Goal: Navigation & Orientation: Find specific page/section

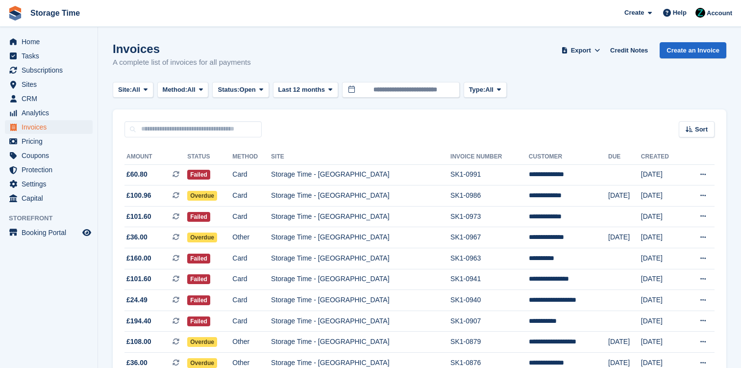
scroll to position [660, 0]
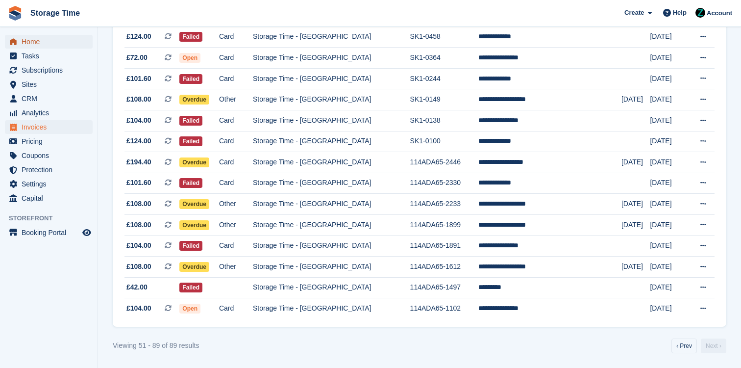
click at [46, 37] on span "Home" at bounding box center [51, 42] width 59 height 14
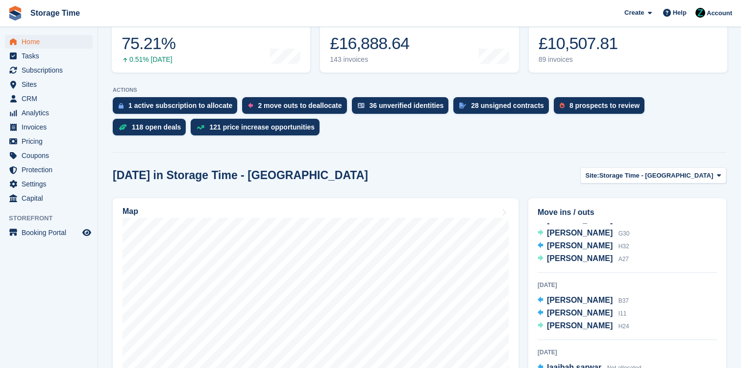
scroll to position [136, 0]
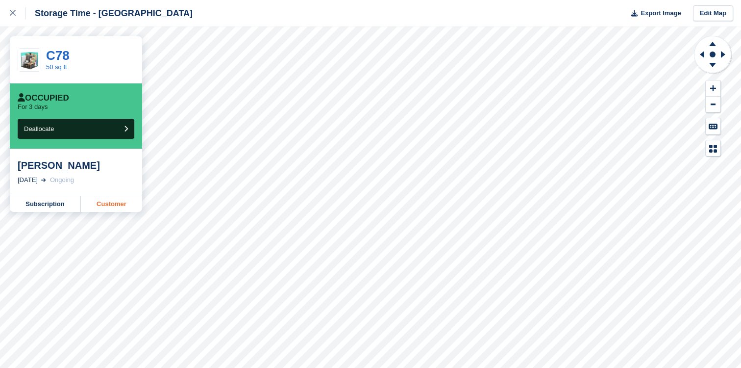
click at [116, 203] on link "Customer" at bounding box center [111, 204] width 61 height 16
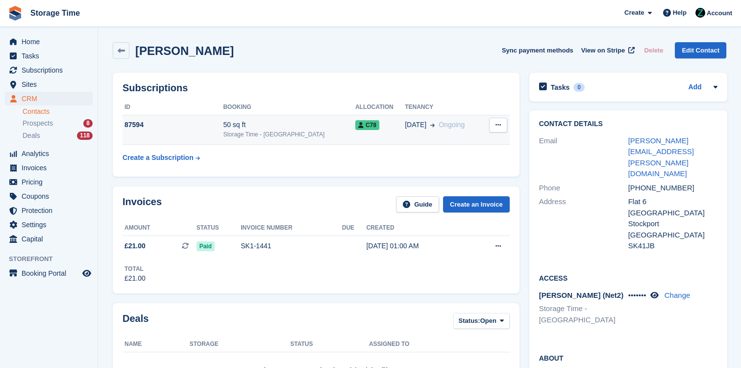
click at [271, 135] on div "Storage Time - [GEOGRAPHIC_DATA]" at bounding box center [289, 134] width 132 height 9
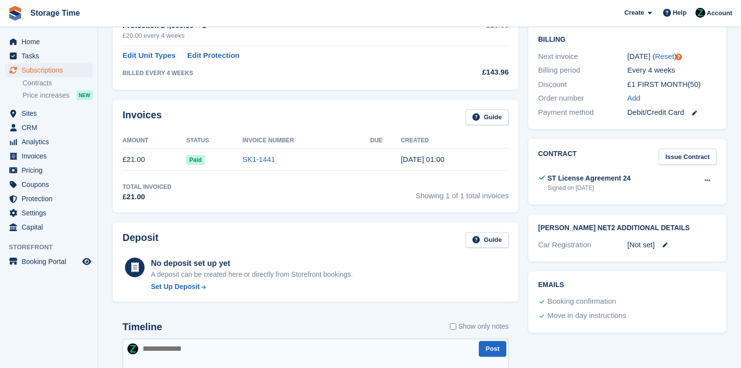
scroll to position [247, 0]
click at [706, 176] on icon at bounding box center [707, 179] width 5 height 6
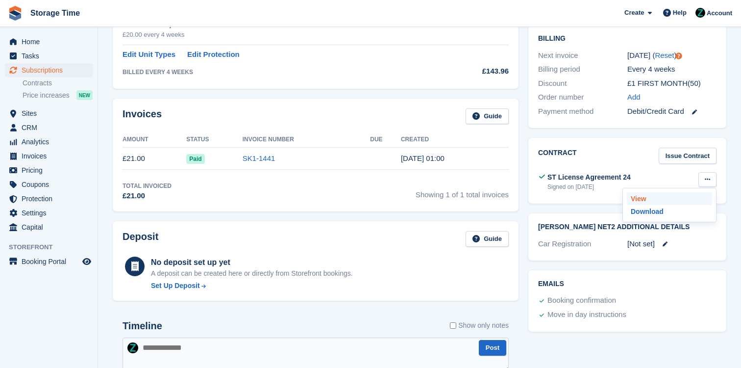
click at [679, 192] on p "View" at bounding box center [669, 198] width 85 height 13
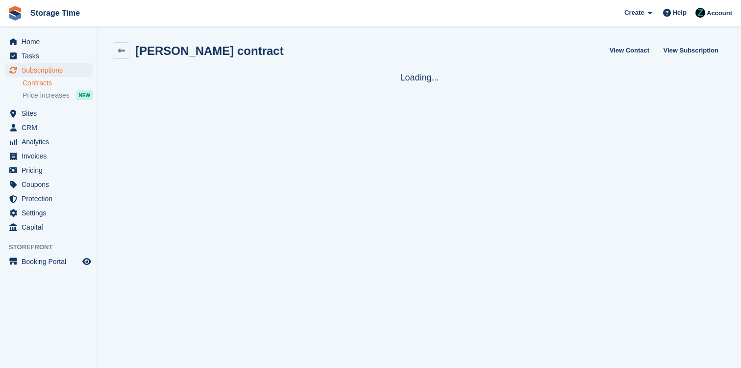
scroll to position [1, 0]
click at [122, 45] on link at bounding box center [121, 49] width 17 height 17
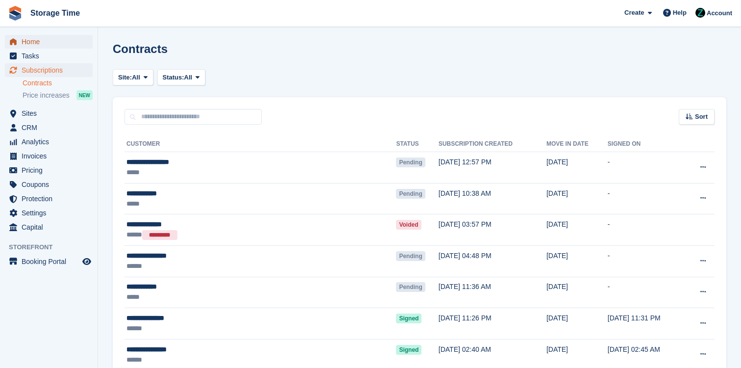
click at [32, 39] on span "Home" at bounding box center [51, 42] width 59 height 14
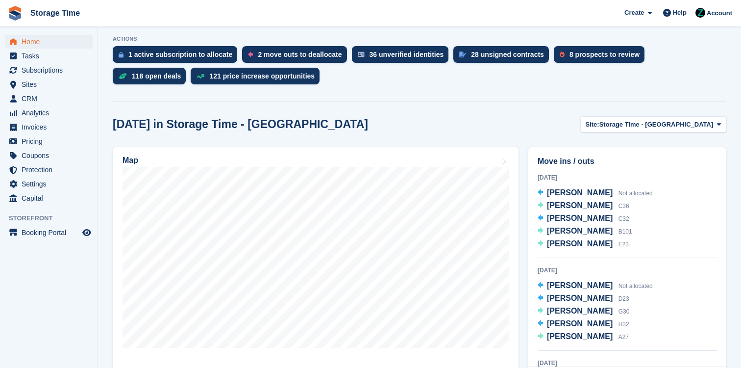
scroll to position [210, 0]
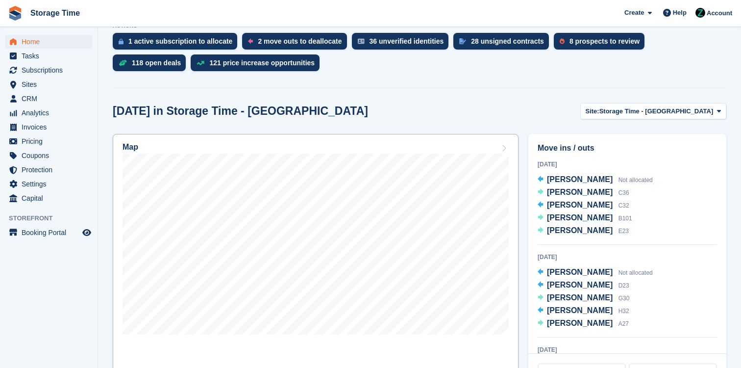
click at [479, 149] on div "Map" at bounding box center [316, 148] width 386 height 11
